Goal: Information Seeking & Learning: Learn about a topic

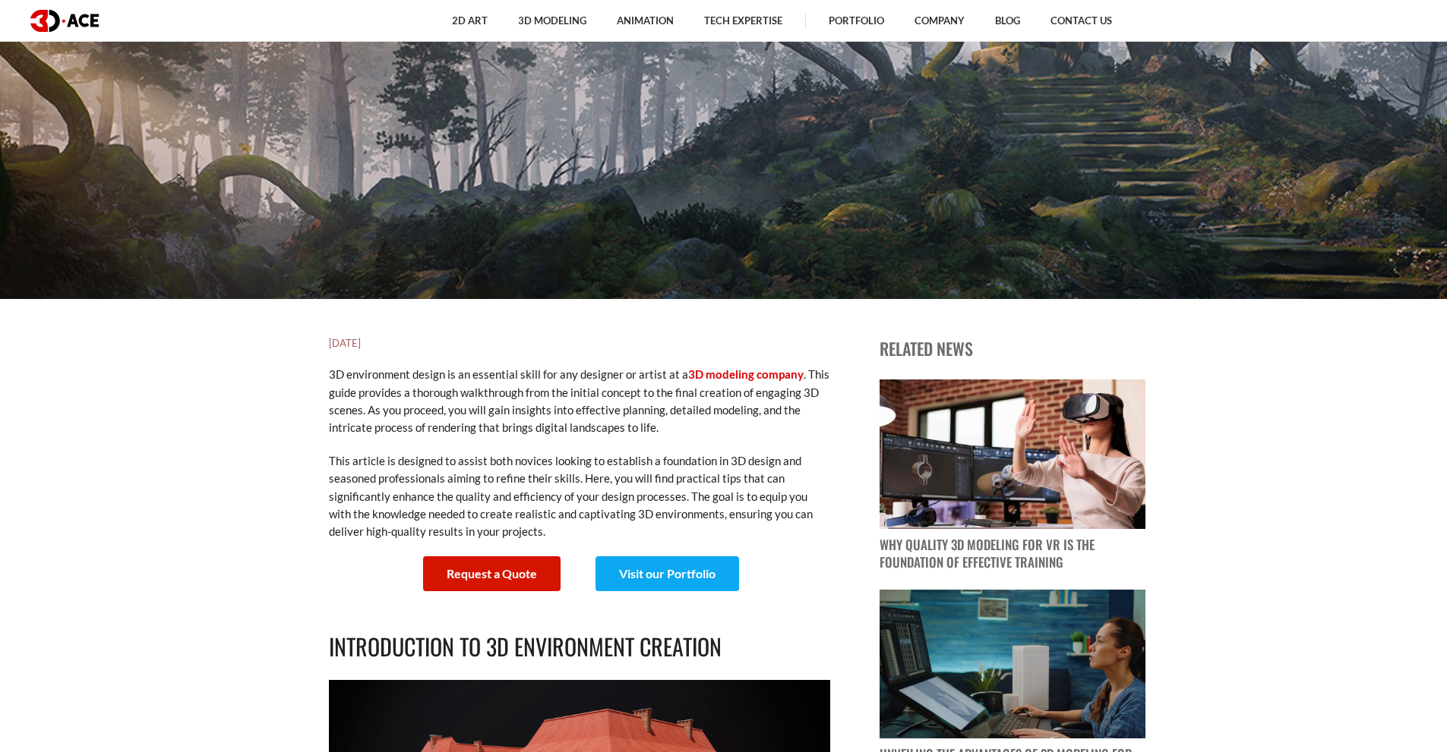
scroll to position [456, 0]
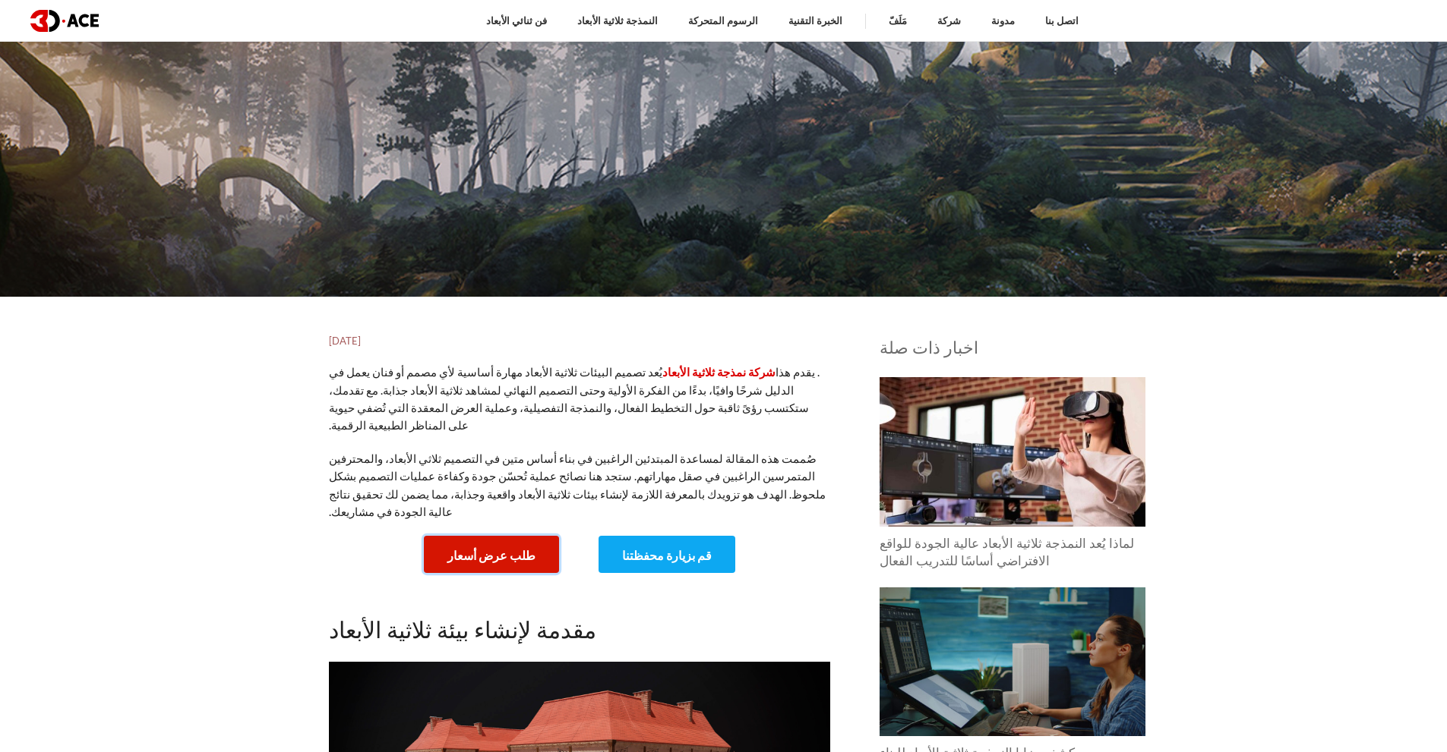
click at [462, 548] on font "طلب عرض أسعار" at bounding box center [491, 555] width 88 height 14
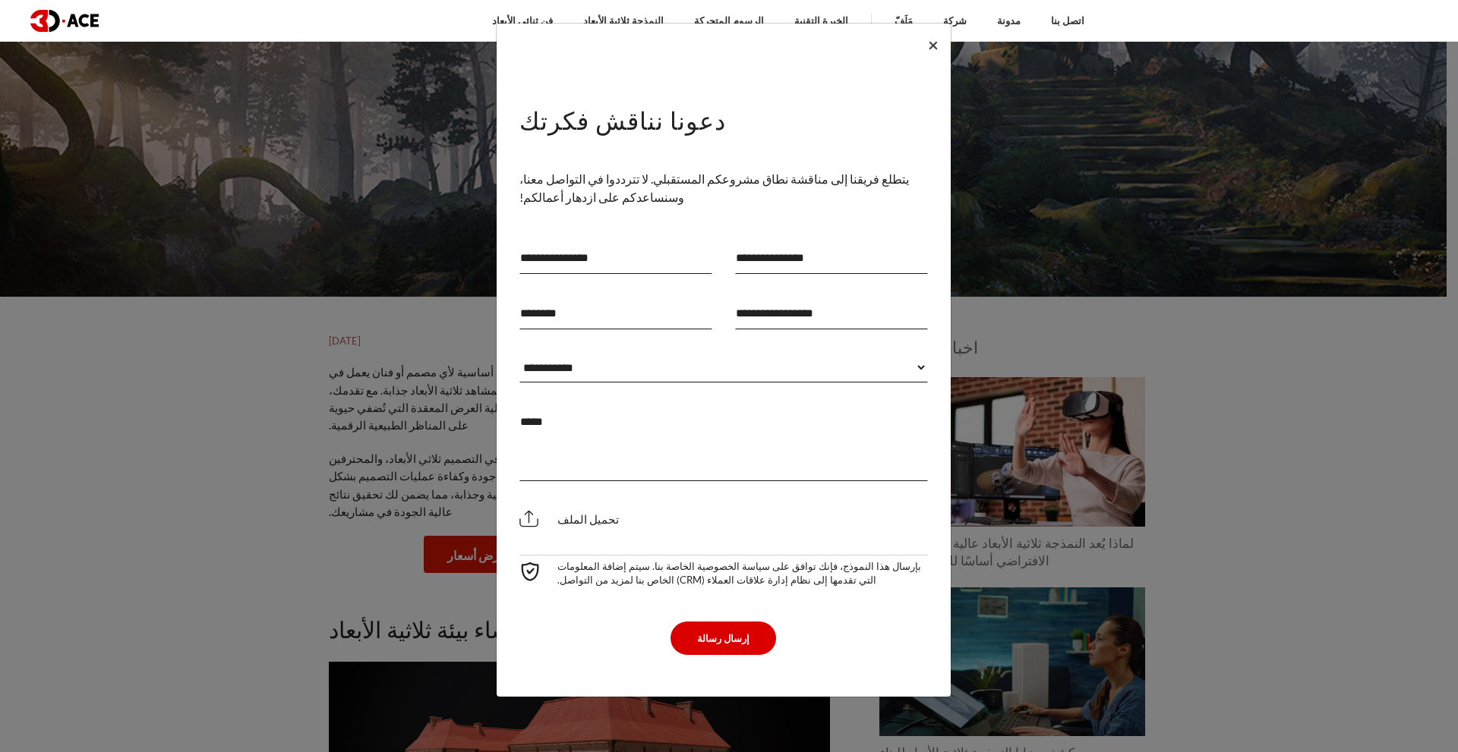
click at [929, 47] on font "×" at bounding box center [933, 44] width 11 height 22
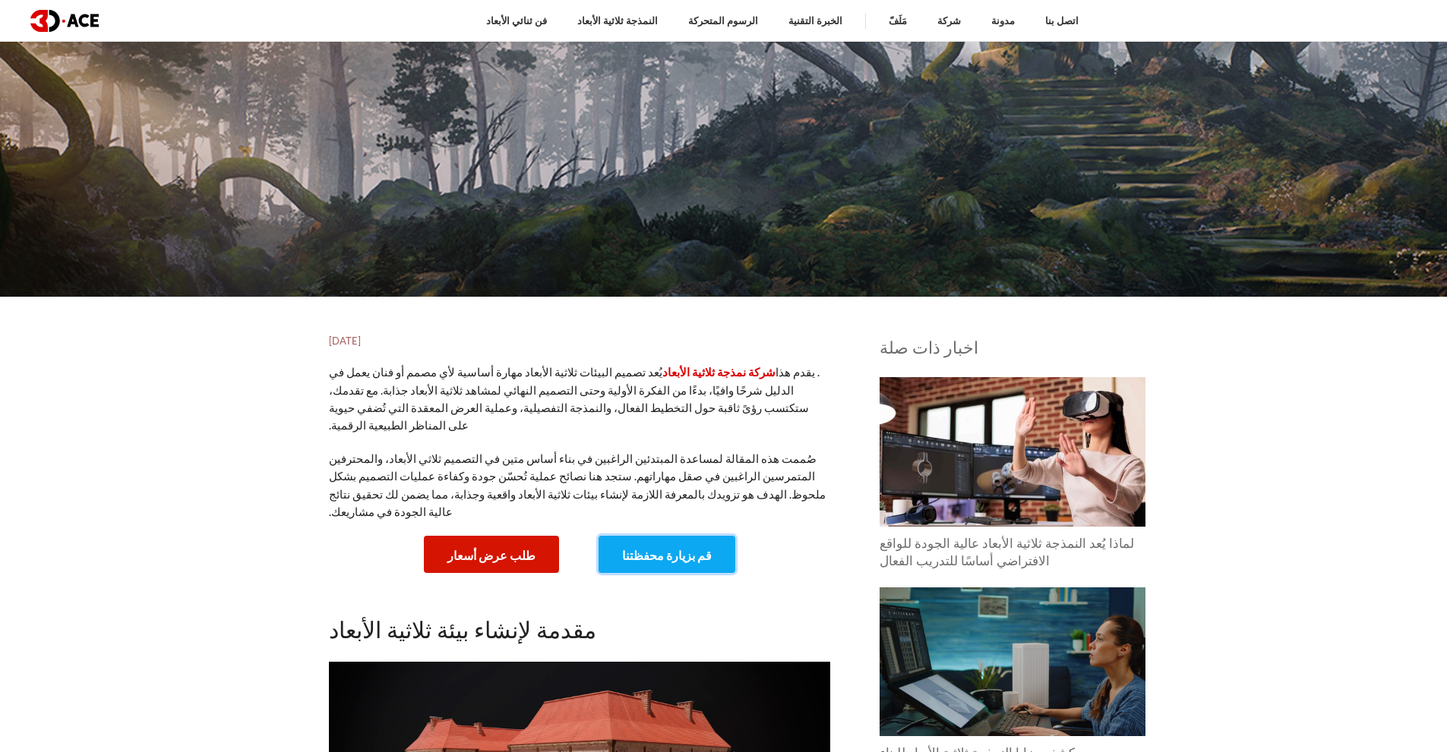
click at [633, 536] on link "قم بزيارة محفظتنا" at bounding box center [666, 554] width 137 height 37
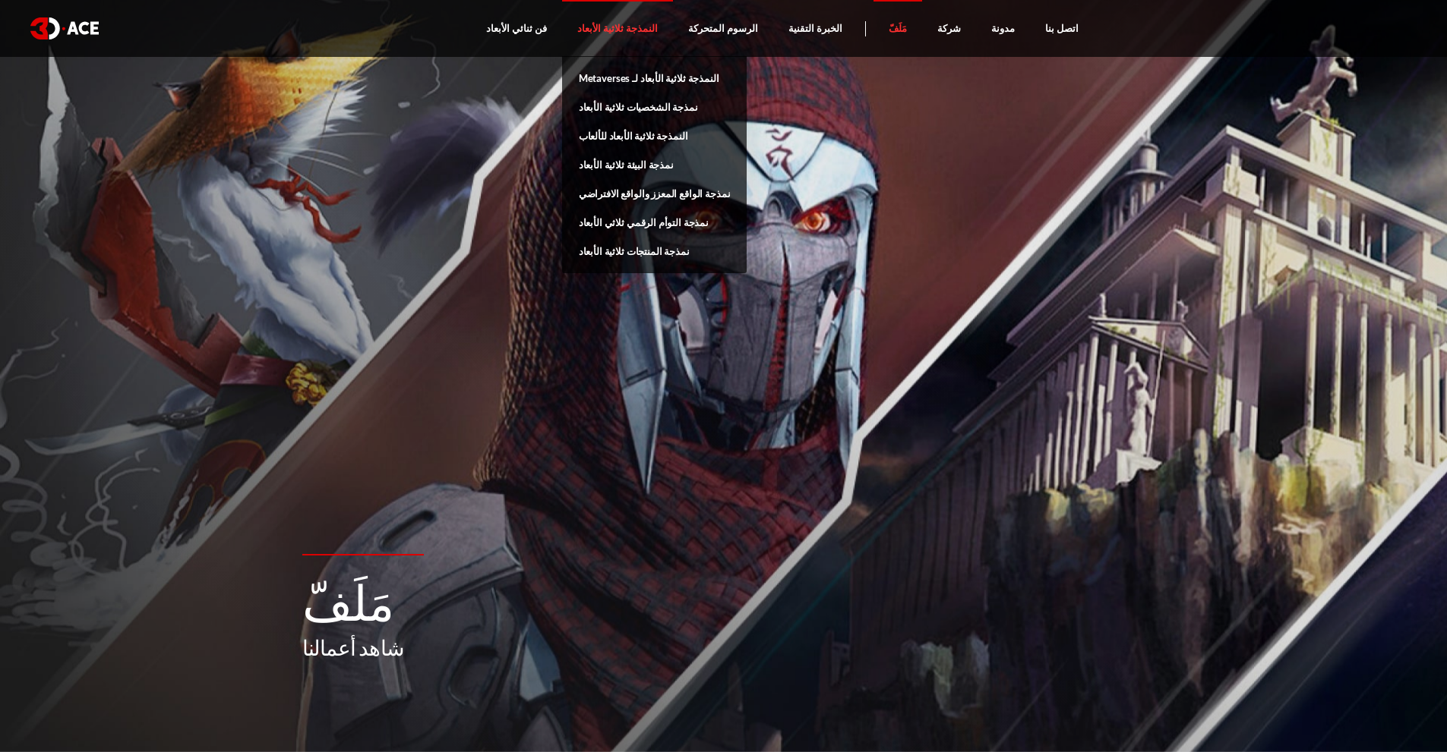
click at [625, 24] on font "النمذجة ثلاثية الأبعاد" at bounding box center [617, 28] width 80 height 12
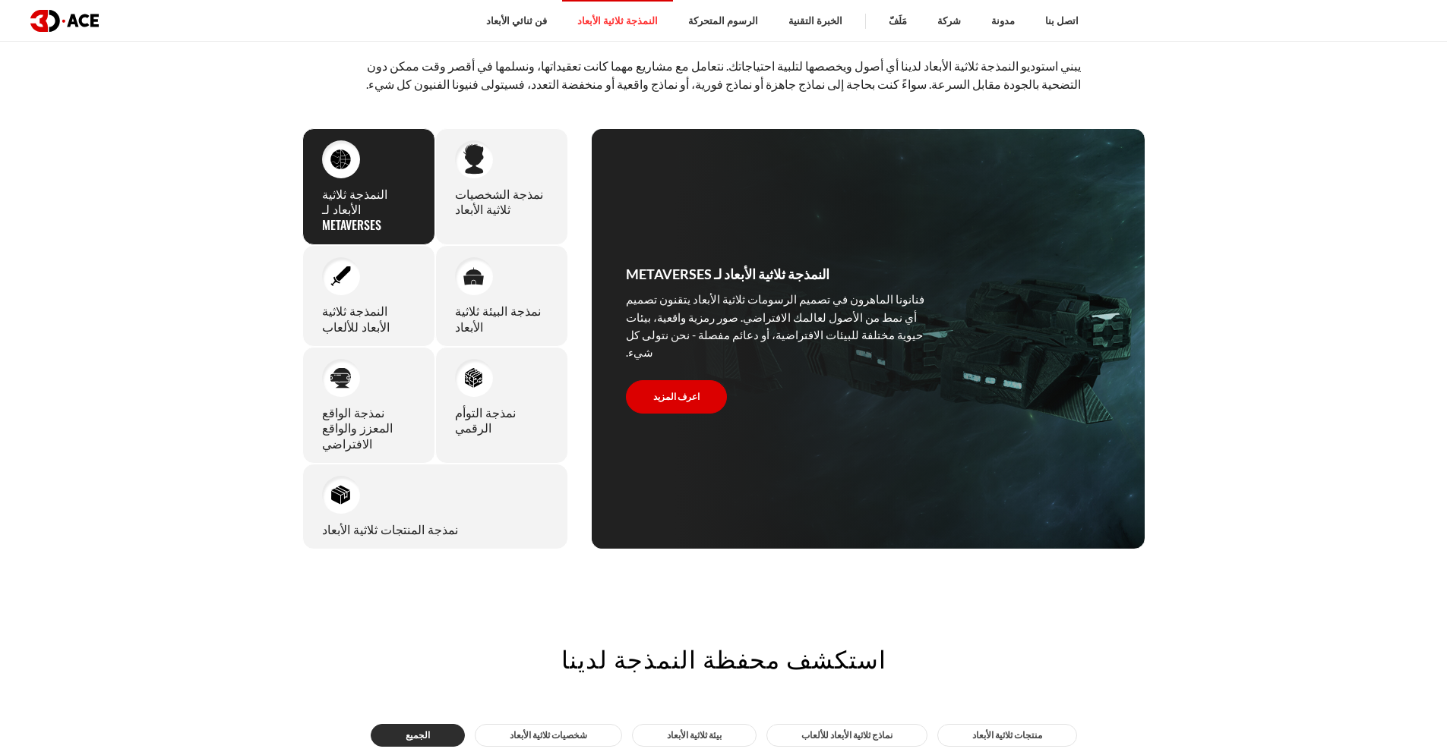
scroll to position [835, 0]
